Goal: Check status

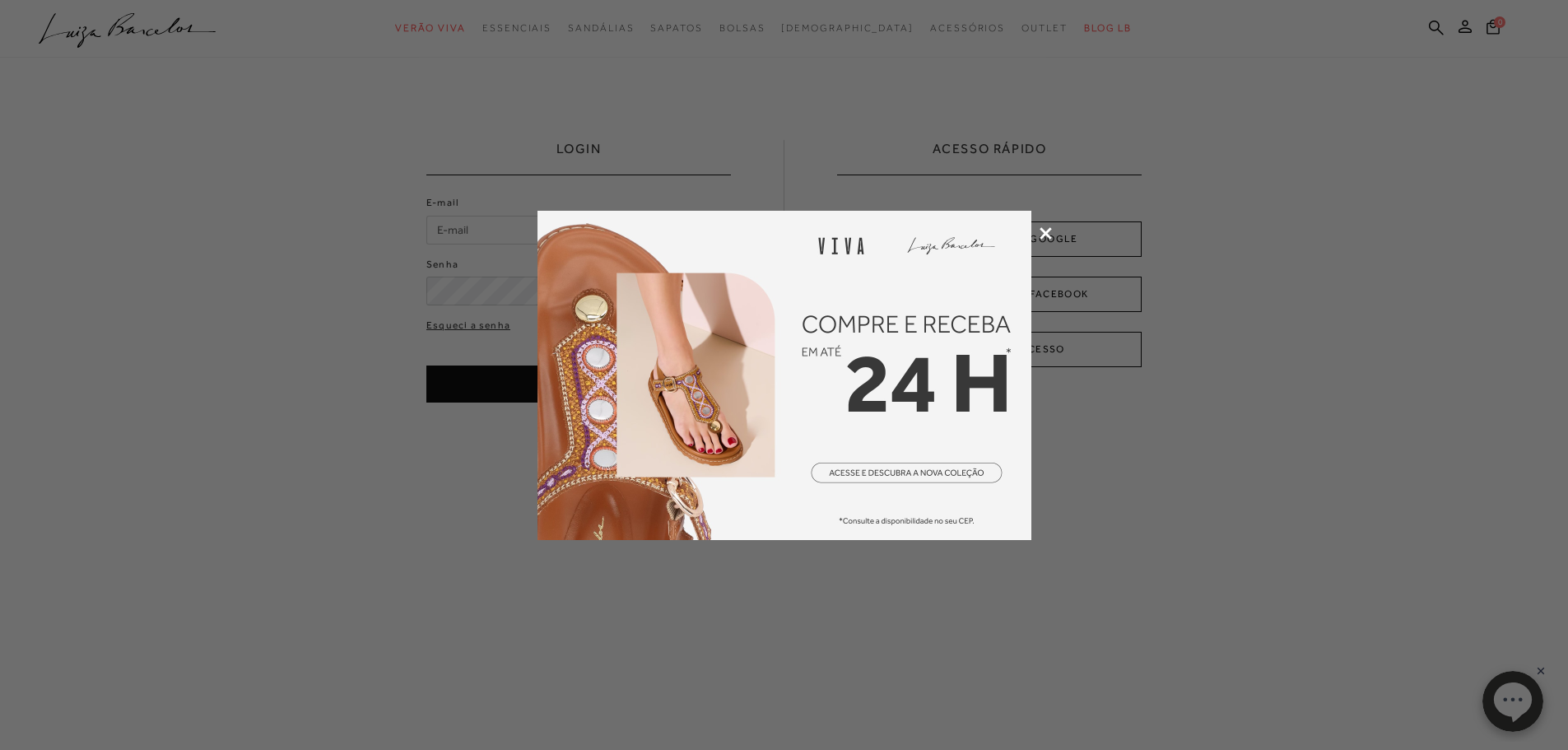
type input "[EMAIL_ADDRESS][DOMAIN_NAME]"
click at [1043, 224] on div at bounding box center [784, 375] width 1568 height 750
click at [1047, 229] on icon at bounding box center [1046, 233] width 13 height 13
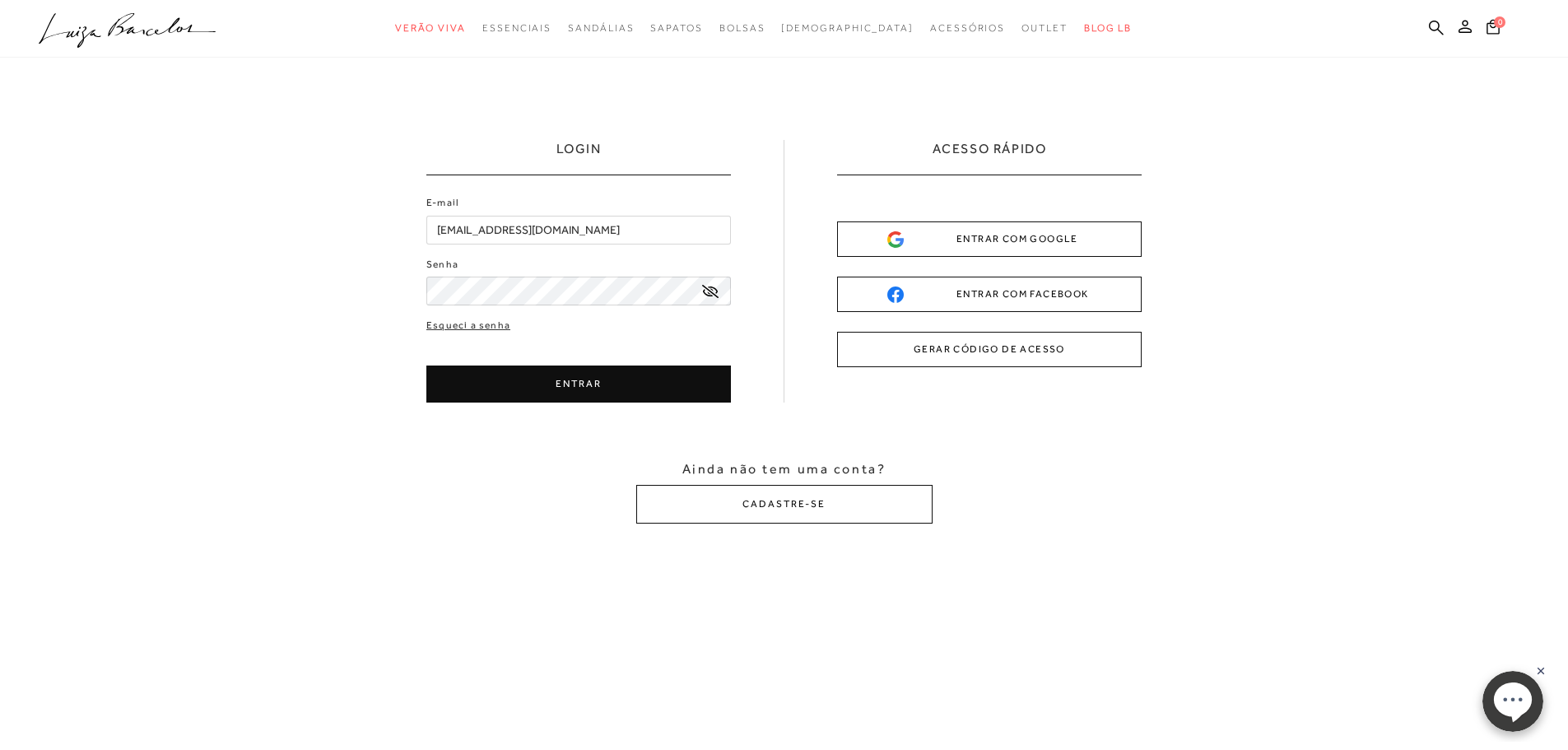
click at [592, 383] on button "ENTRAR" at bounding box center [579, 384] width 305 height 37
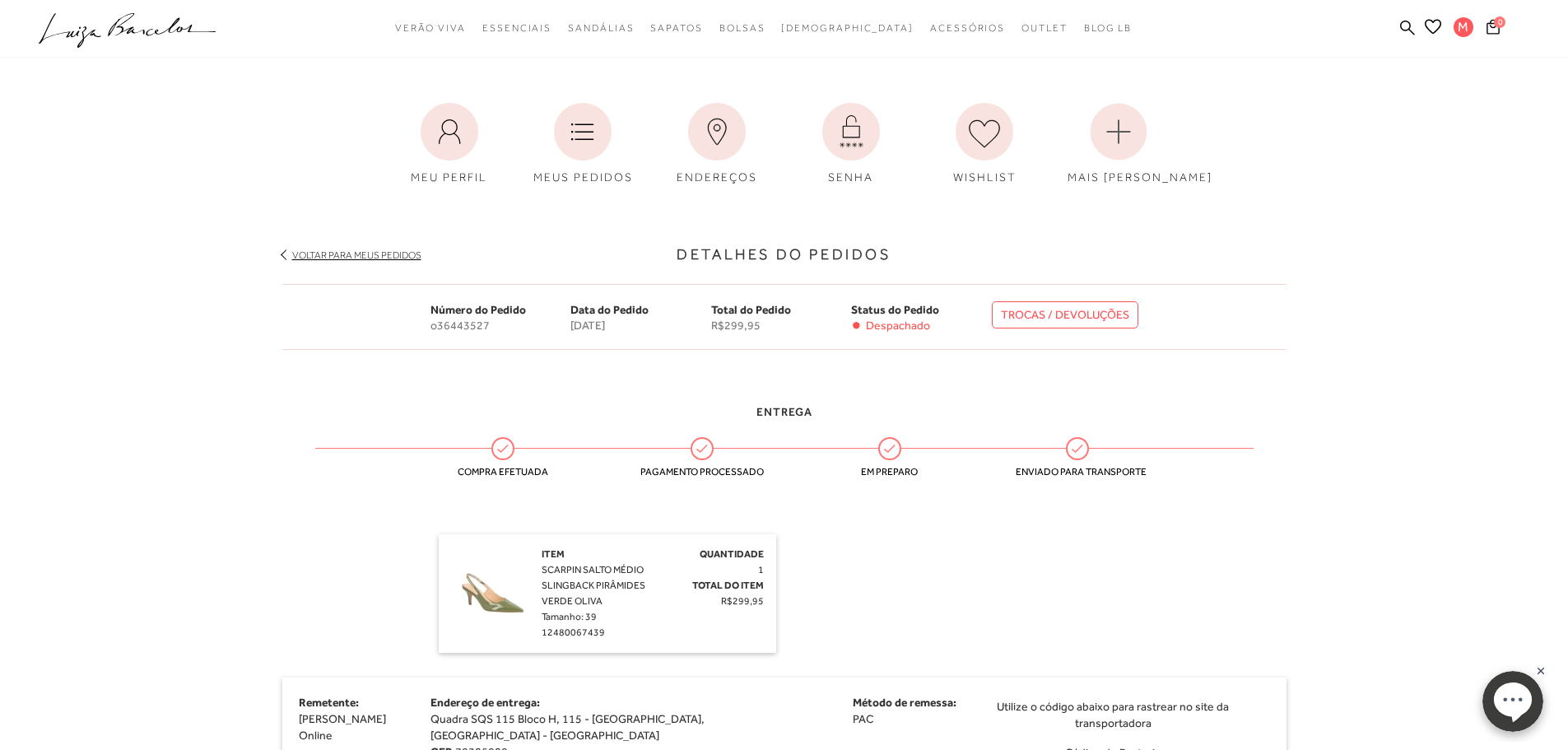
scroll to position [329, 0]
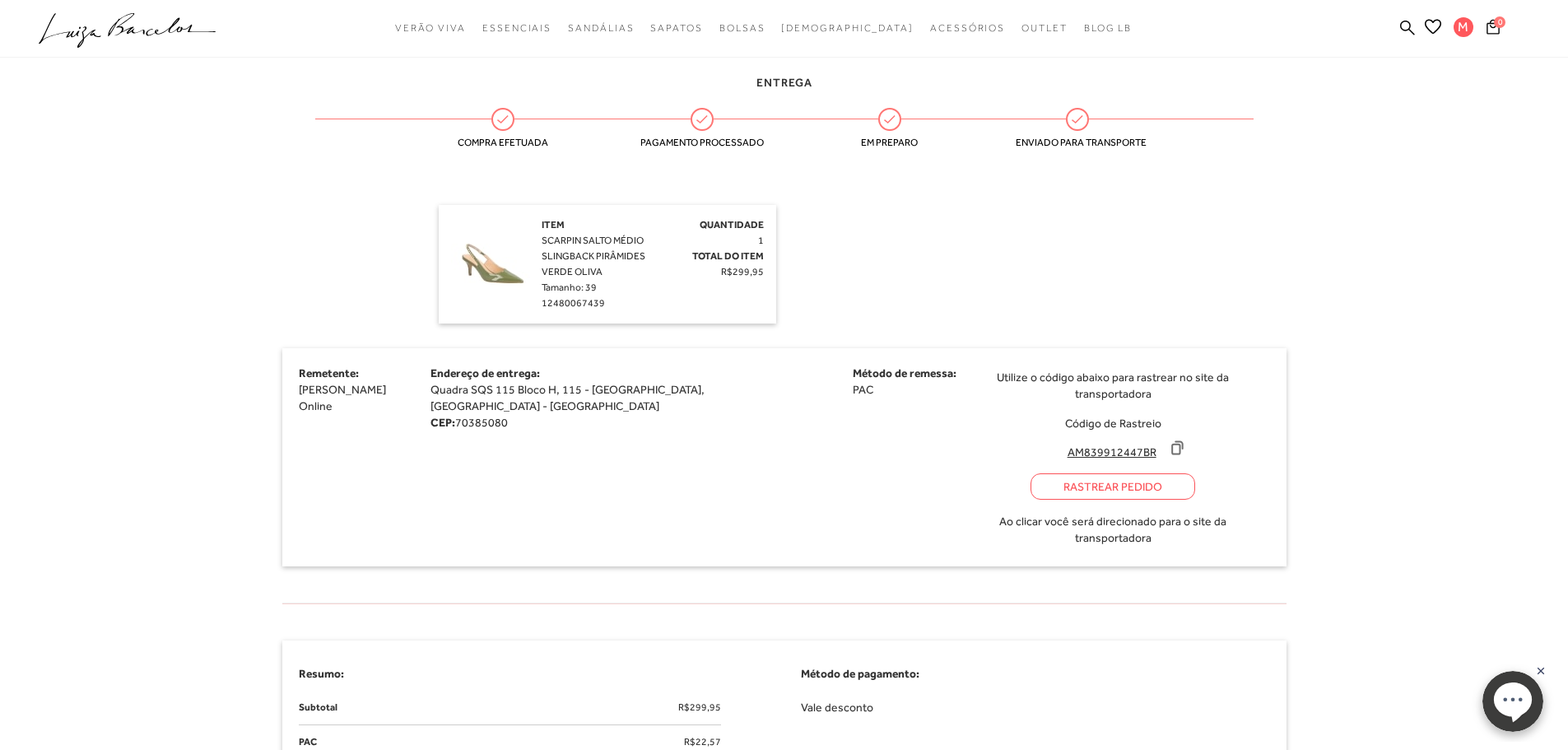
drag, startPoint x: 977, startPoint y: 434, endPoint x: 1068, endPoint y: 433, distance: 91.0
click at [1068, 443] on input "AM839912447BR" at bounding box center [1112, 451] width 110 height 16
click at [1031, 476] on div "Rastrear Pedido" at bounding box center [1113, 486] width 165 height 26
click at [1457, 111] on link "Meus Pedidos" at bounding box center [1462, 110] width 132 height 30
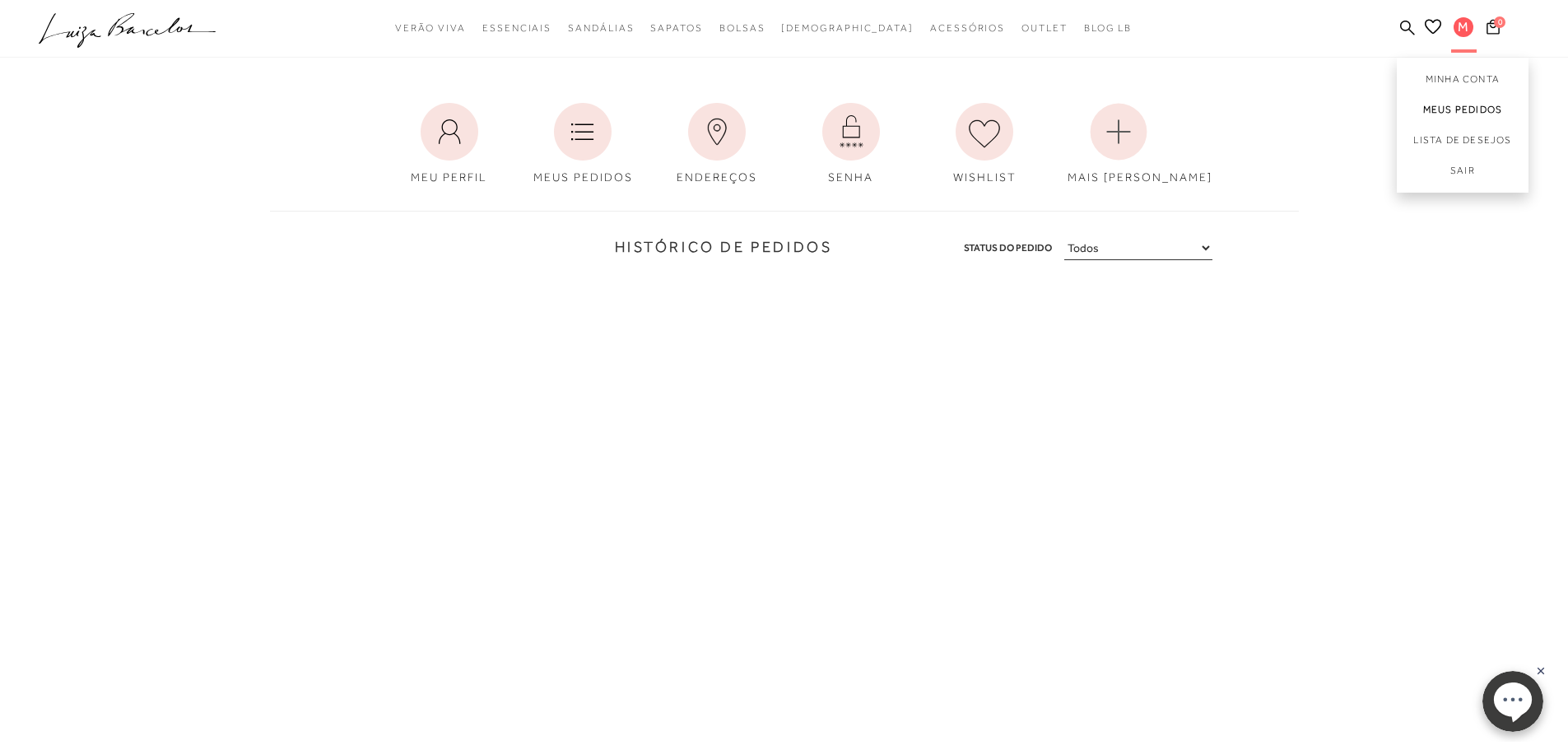
click at [1460, 101] on link "Meus Pedidos" at bounding box center [1462, 110] width 132 height 30
click at [1460, 72] on link "Minha Conta" at bounding box center [1462, 76] width 132 height 37
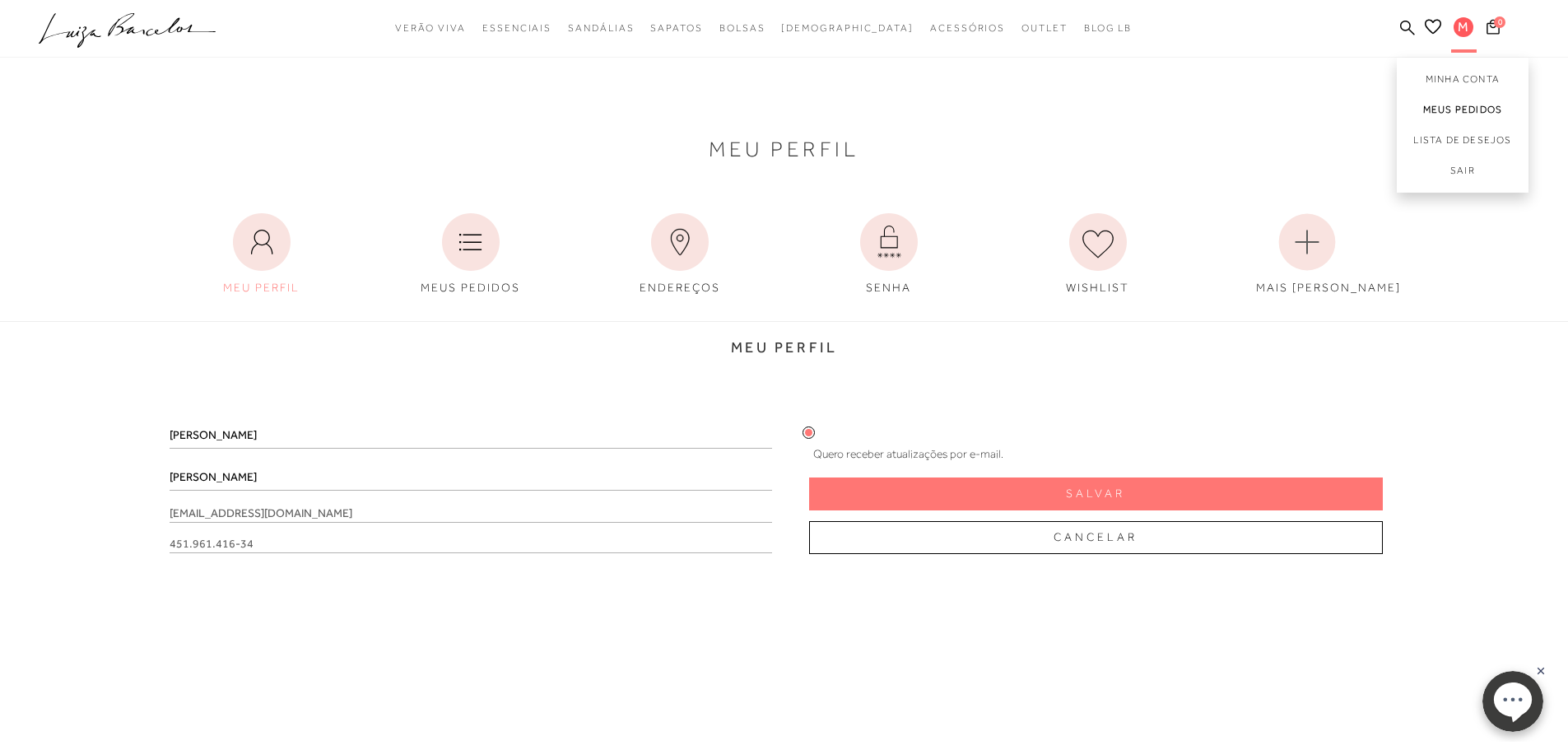
click at [1464, 107] on link "Meus Pedidos" at bounding box center [1462, 110] width 132 height 30
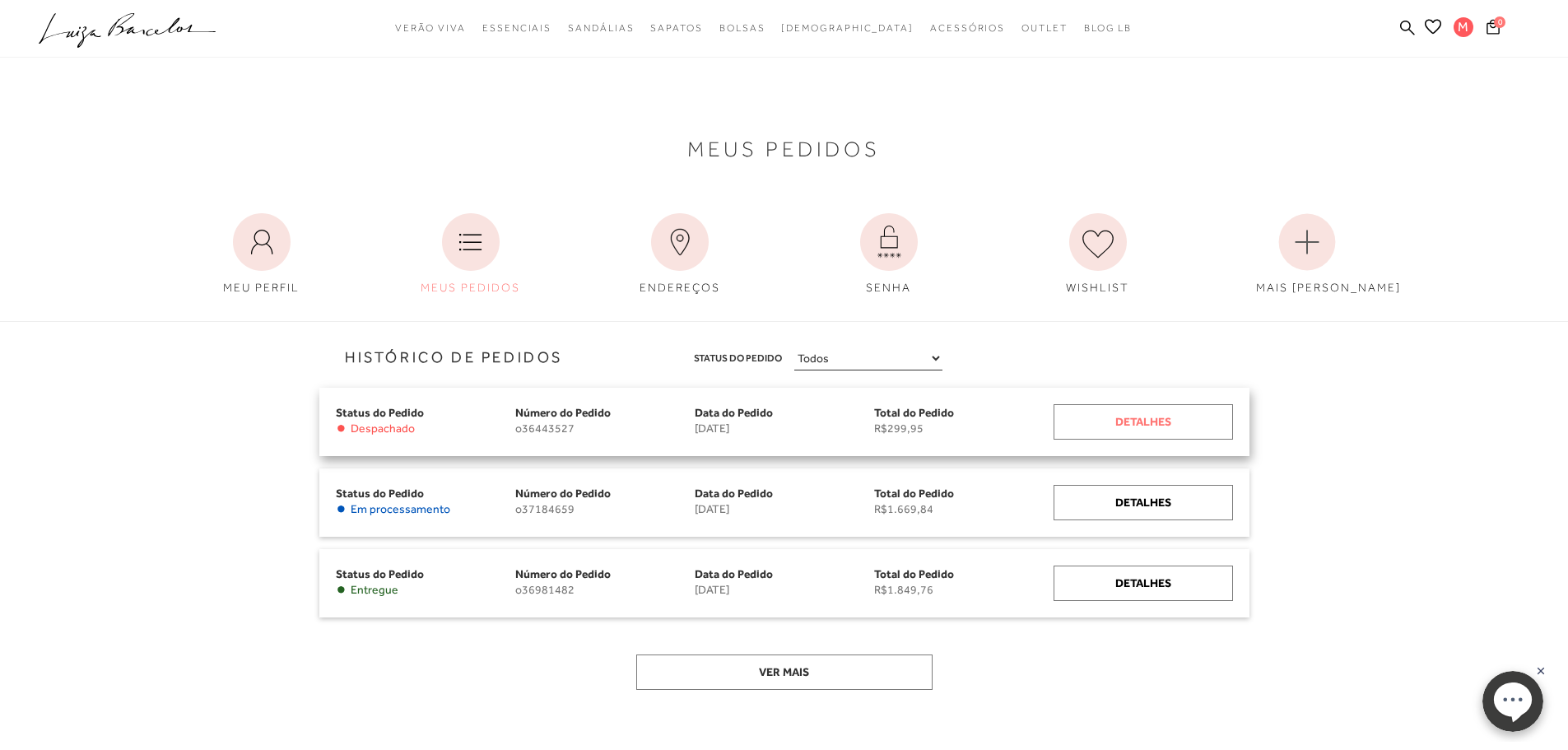
click at [1143, 432] on div "Detalhes" at bounding box center [1143, 421] width 179 height 35
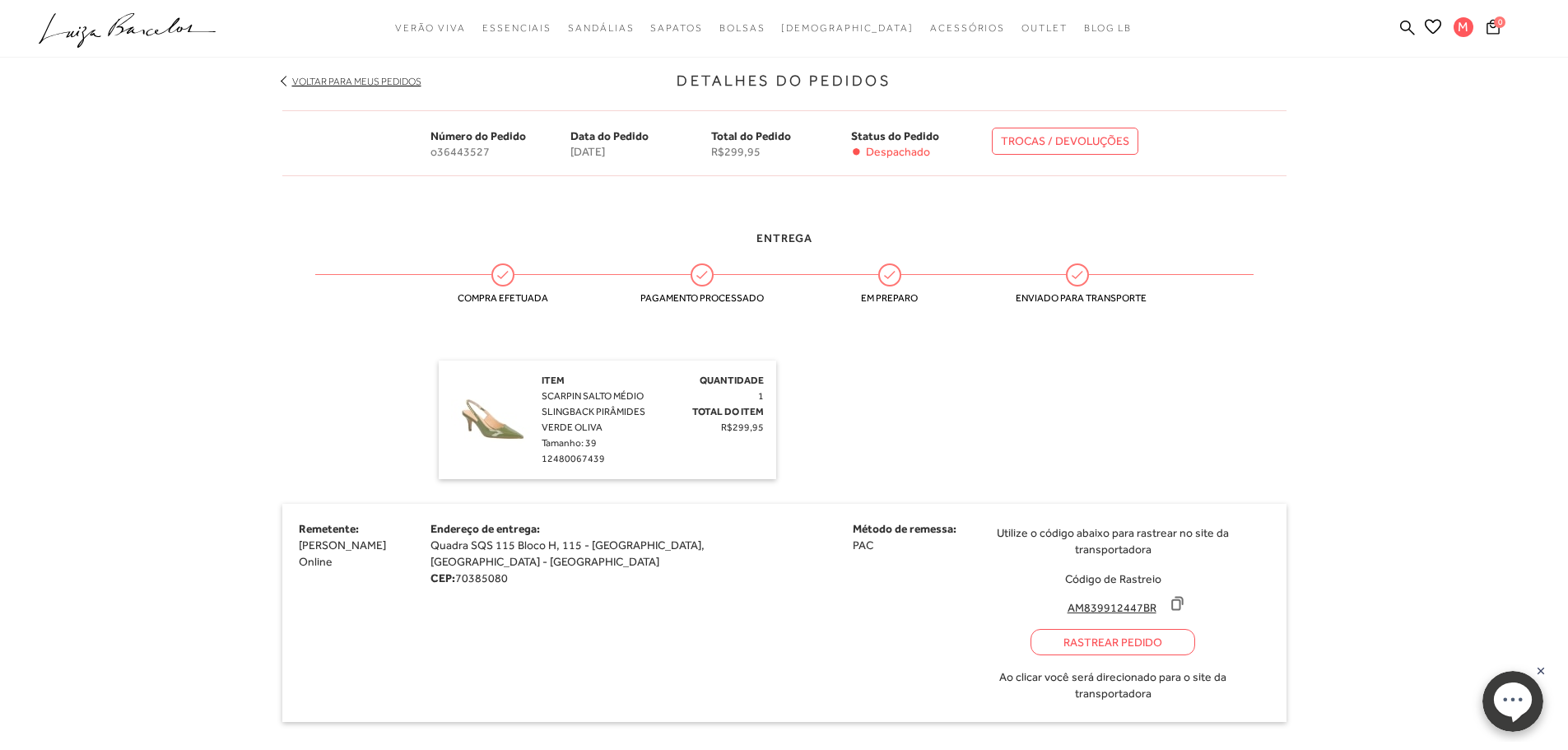
scroll to position [247, 0]
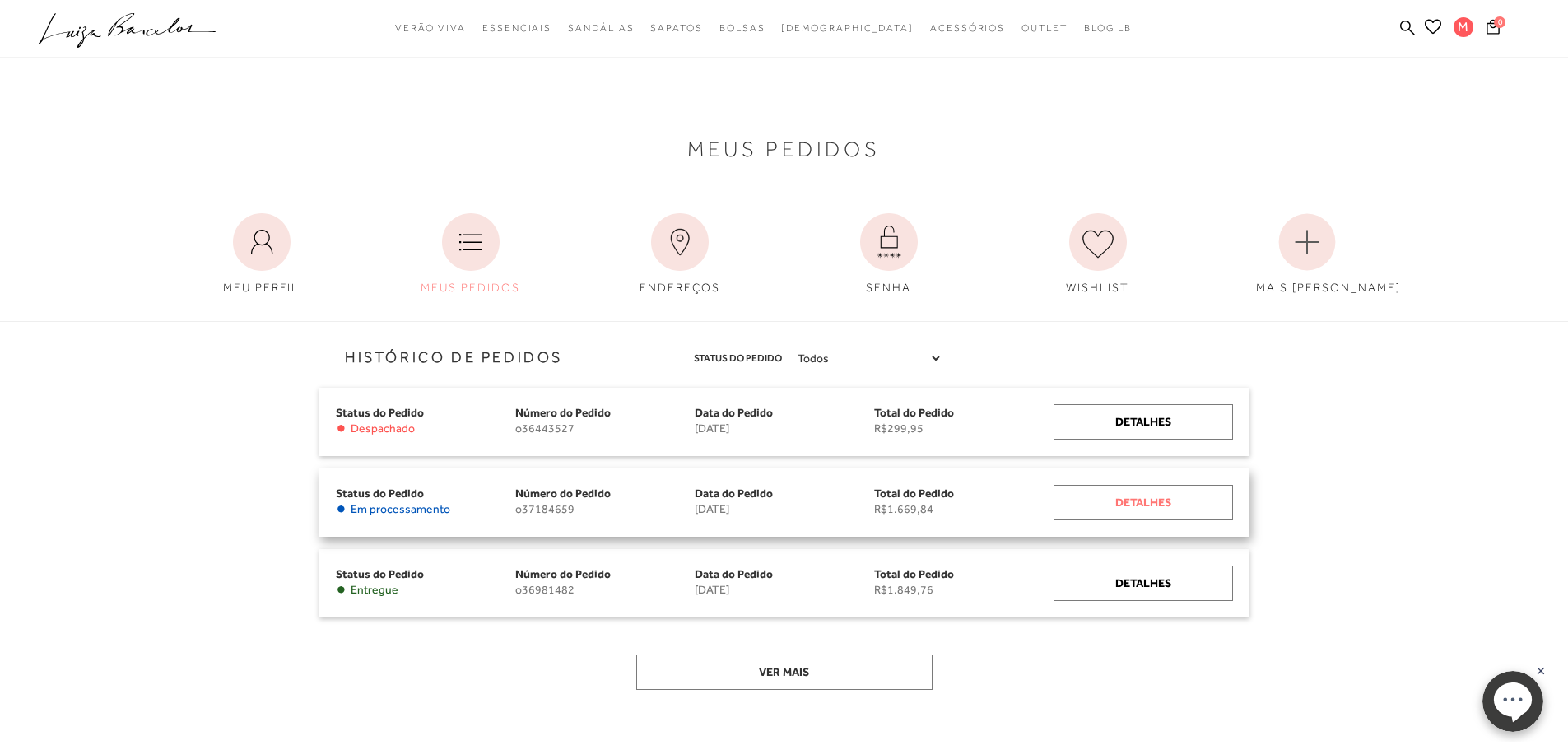
click at [1190, 498] on div "Detalhes" at bounding box center [1143, 503] width 179 height 35
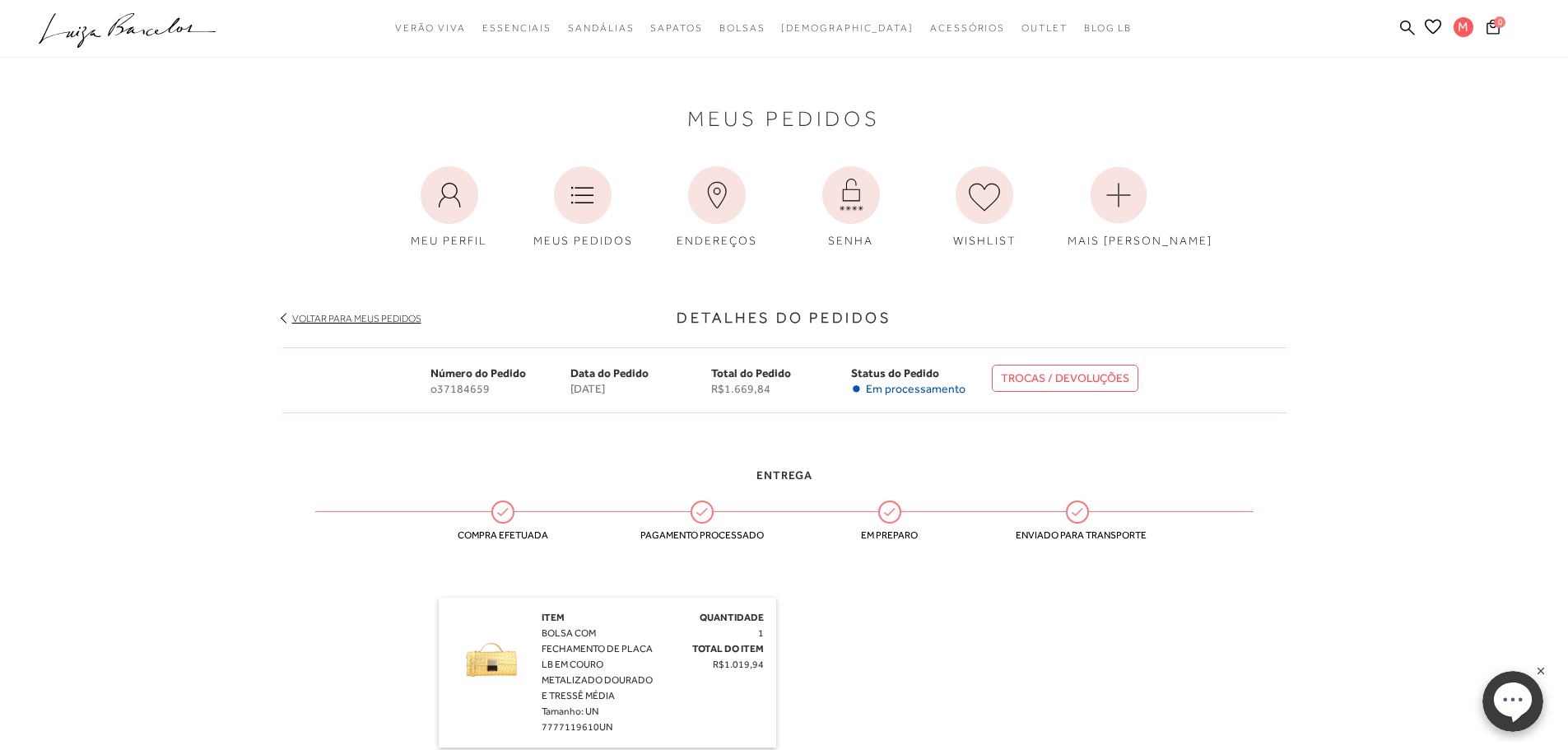
scroll to position [329, 0]
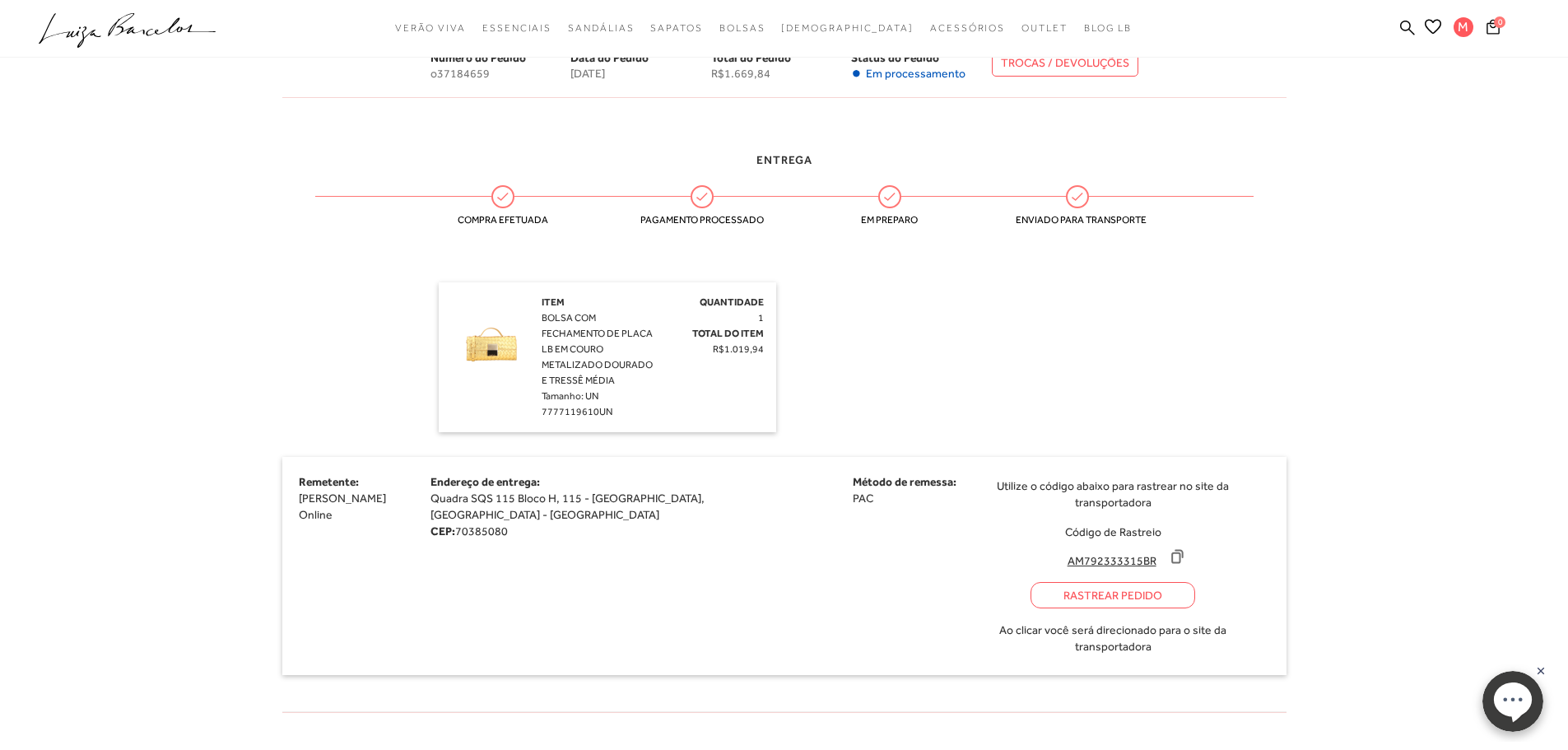
drag, startPoint x: 978, startPoint y: 543, endPoint x: 1075, endPoint y: 540, distance: 97.0
click at [1075, 552] on input "AM792333315BR" at bounding box center [1112, 560] width 110 height 16
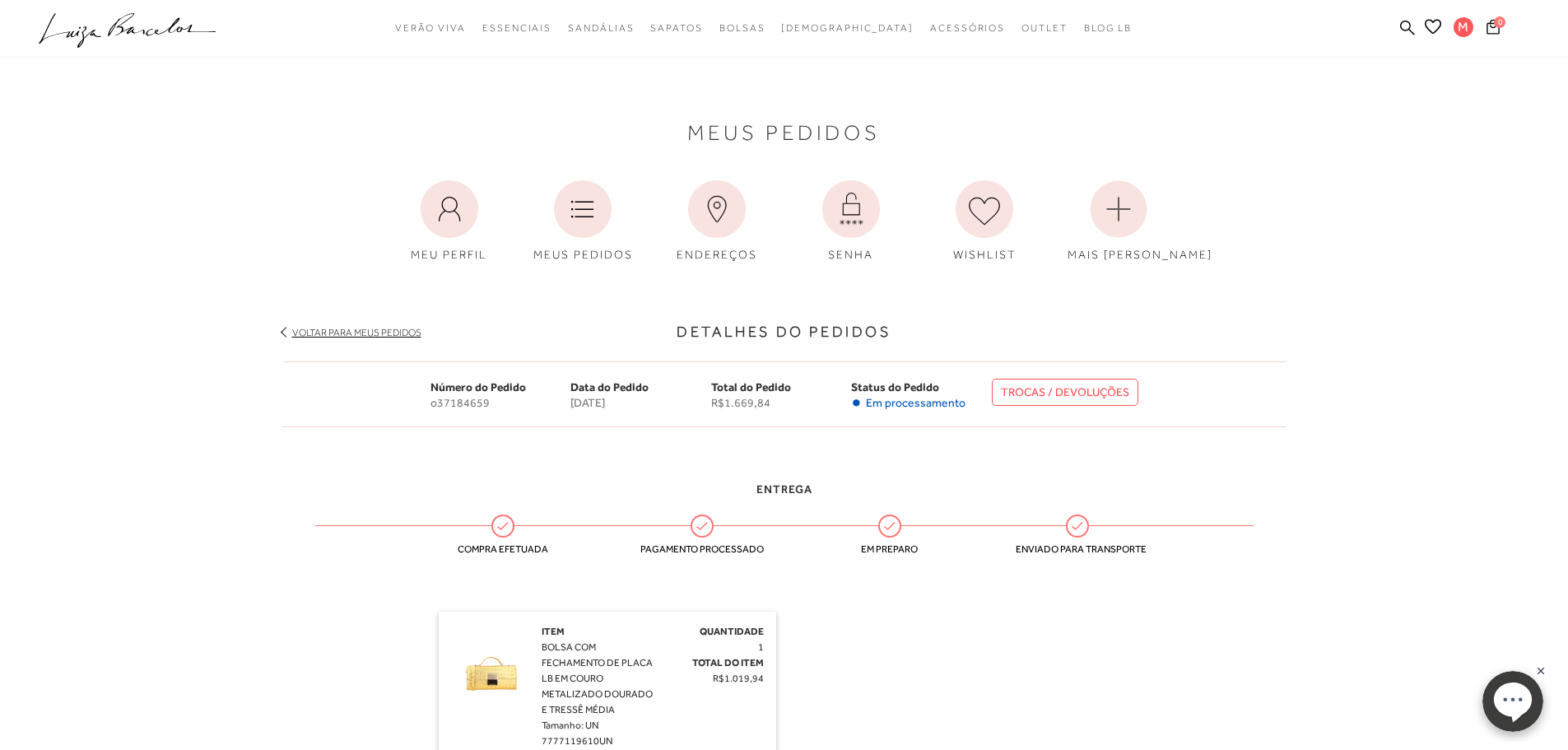
scroll to position [656, 0]
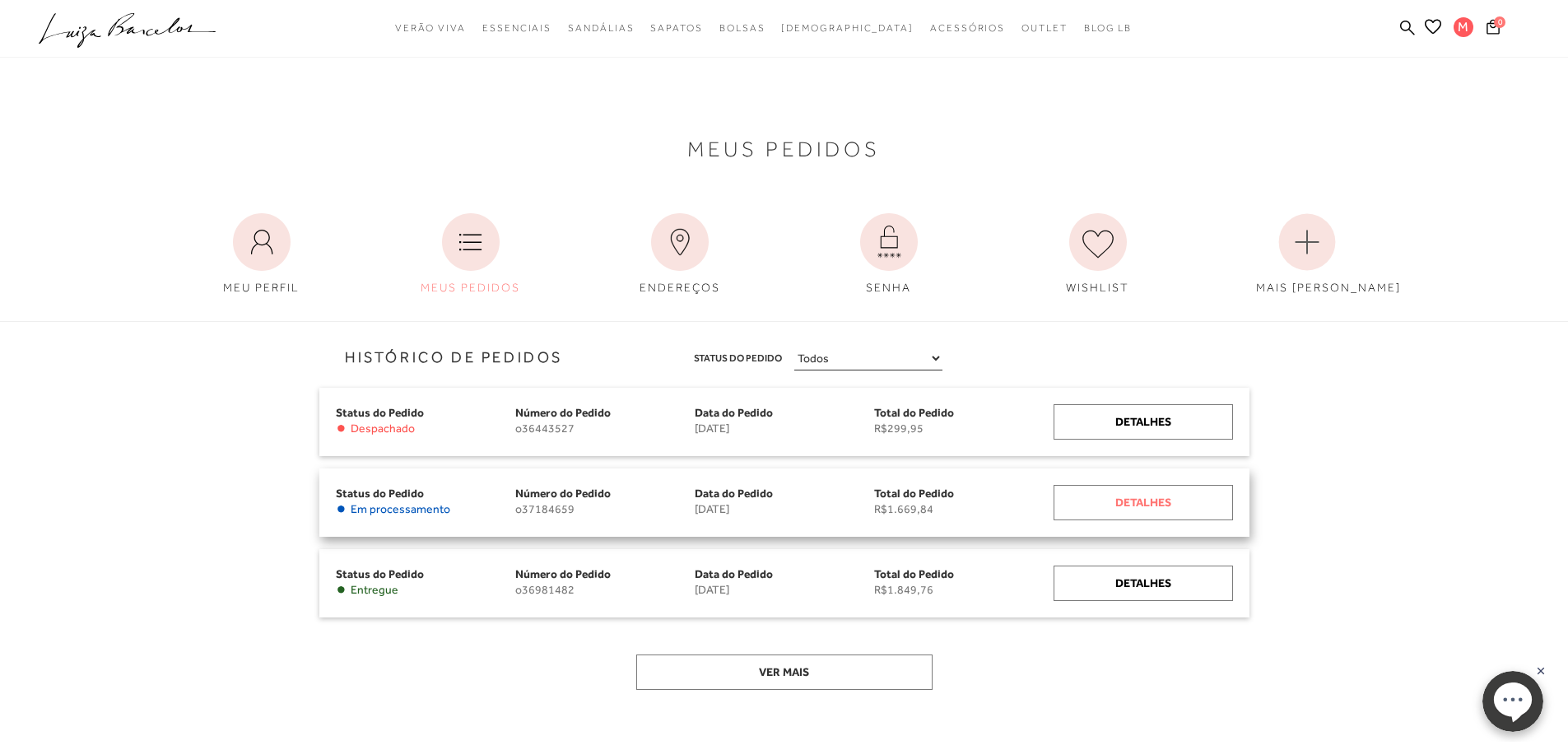
click at [1106, 499] on div "Detalhes" at bounding box center [1143, 503] width 179 height 35
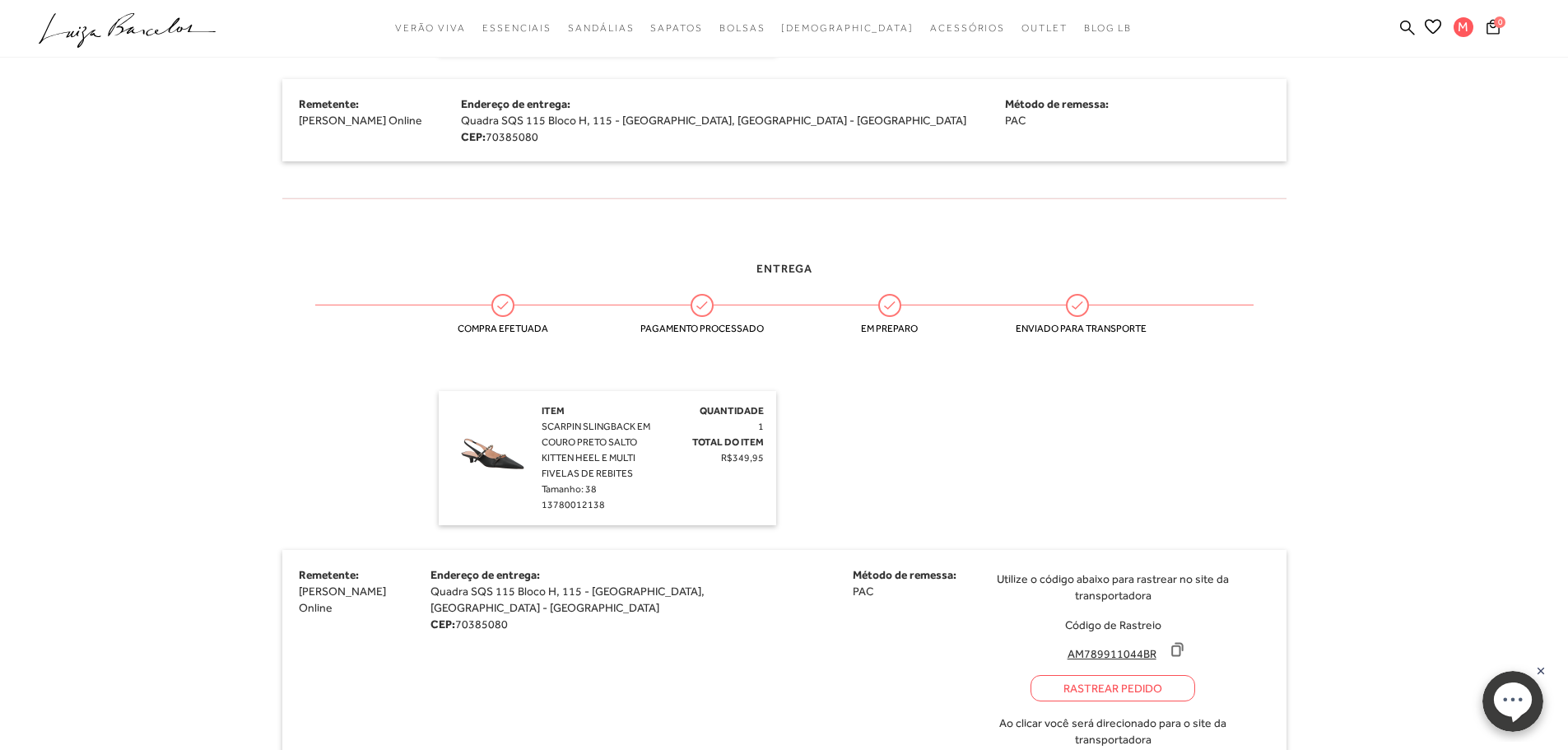
scroll to position [1399, 0]
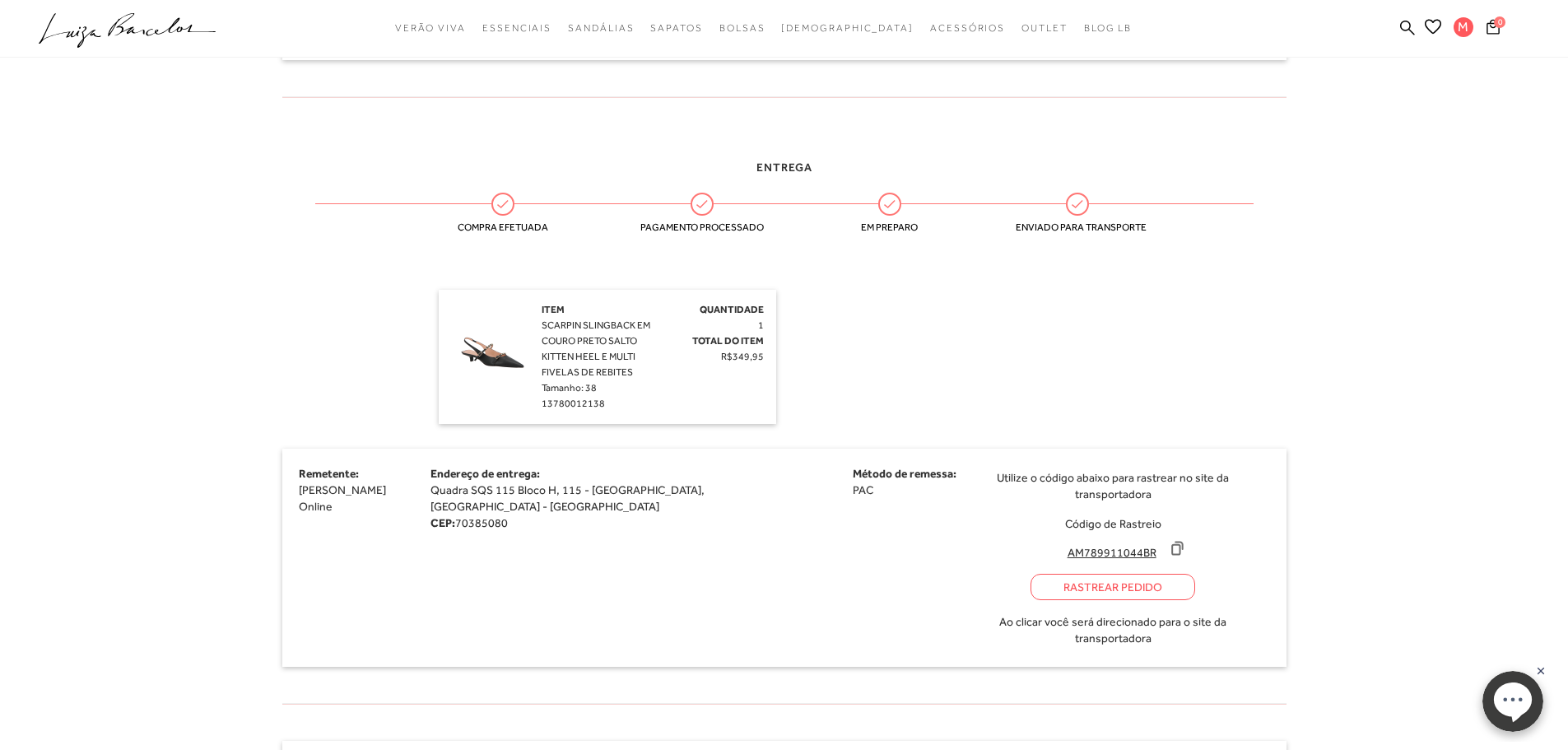
drag, startPoint x: 980, startPoint y: 501, endPoint x: 1066, endPoint y: 508, distance: 86.3
click at [1066, 544] on input "AM789911044BR" at bounding box center [1112, 552] width 110 height 16
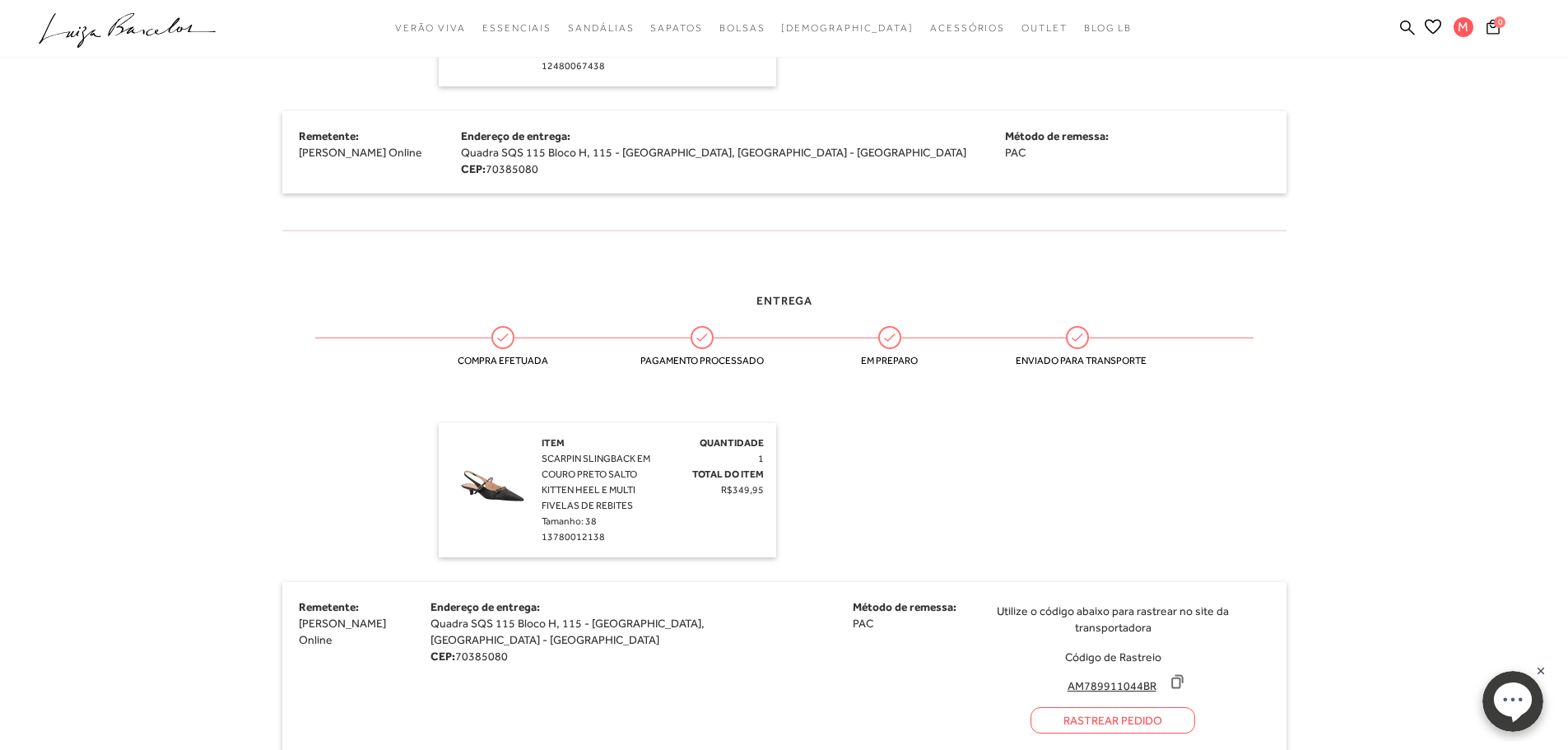
scroll to position [1426, 0]
